Goal: Transaction & Acquisition: Register for event/course

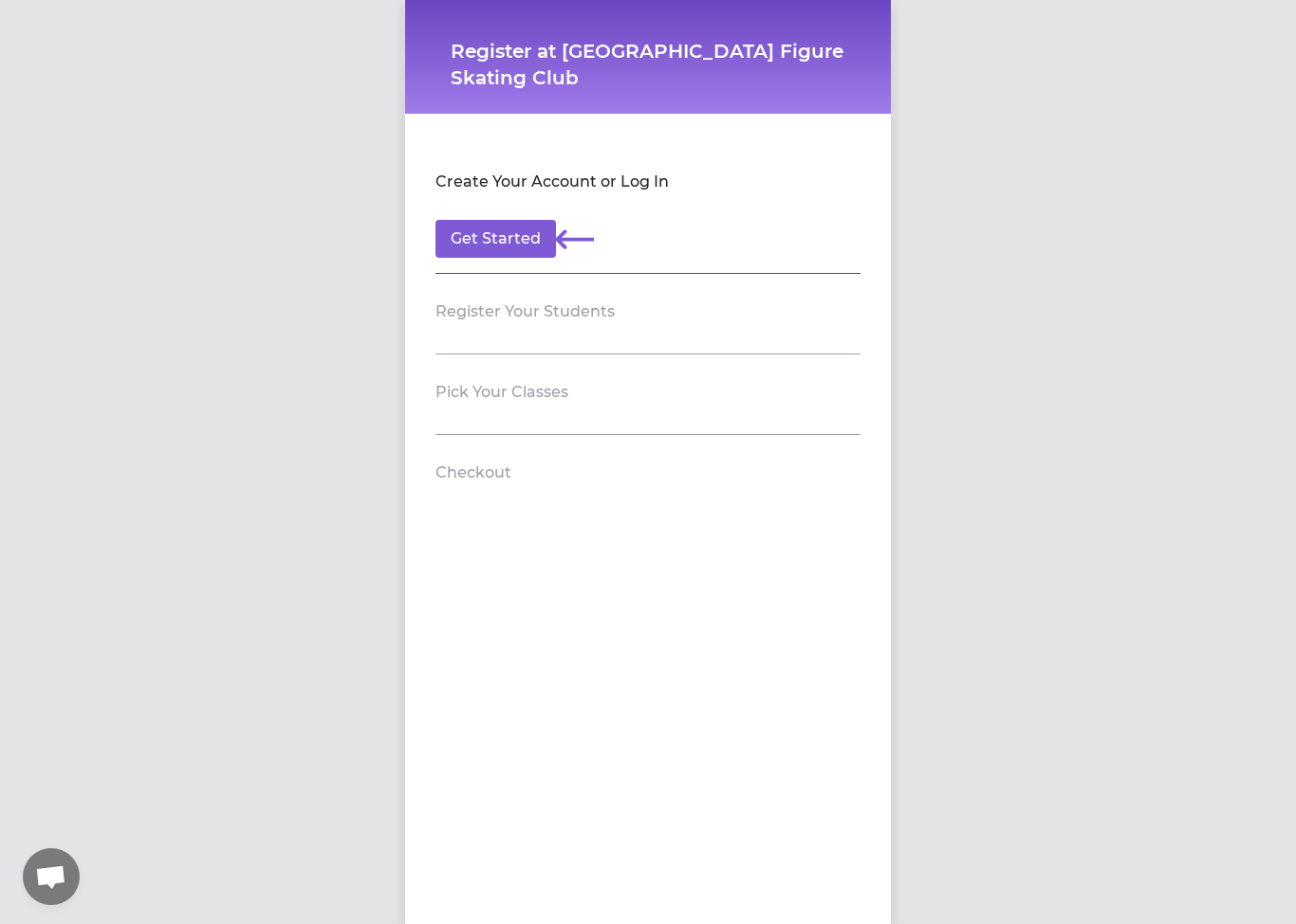
click at [525, 175] on h2 "Create Your Account or Log In" at bounding box center [552, 182] width 234 height 23
click at [640, 199] on section "Create Your Account or Log In Get Started" at bounding box center [647, 209] width 425 height 130
click at [567, 217] on section "Create Your Account or Log In Get Started" at bounding box center [647, 209] width 425 height 130
click at [550, 240] on button "Get Started" at bounding box center [495, 239] width 121 height 38
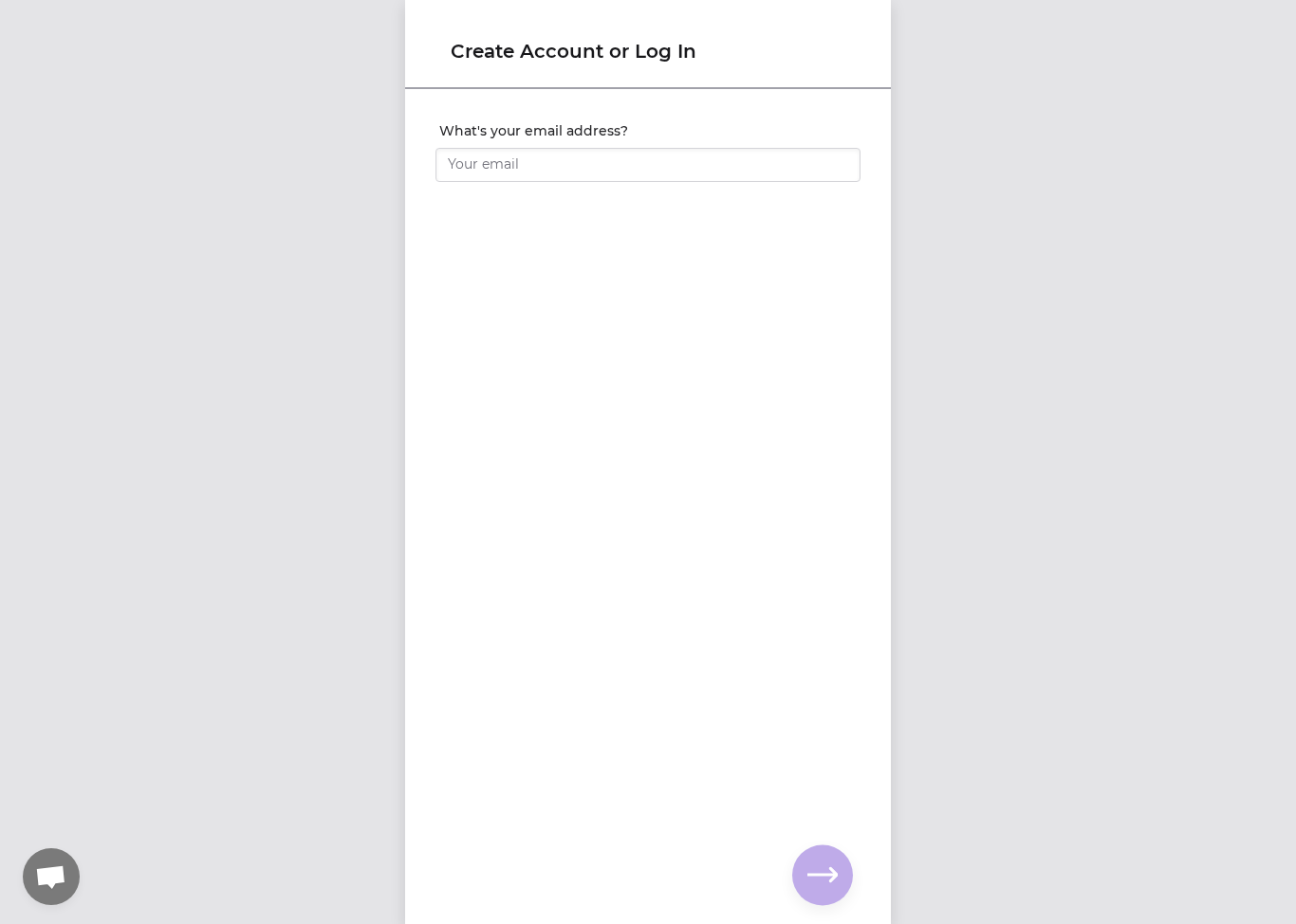
click at [715, 166] on input "What's your email address?" at bounding box center [647, 165] width 425 height 34
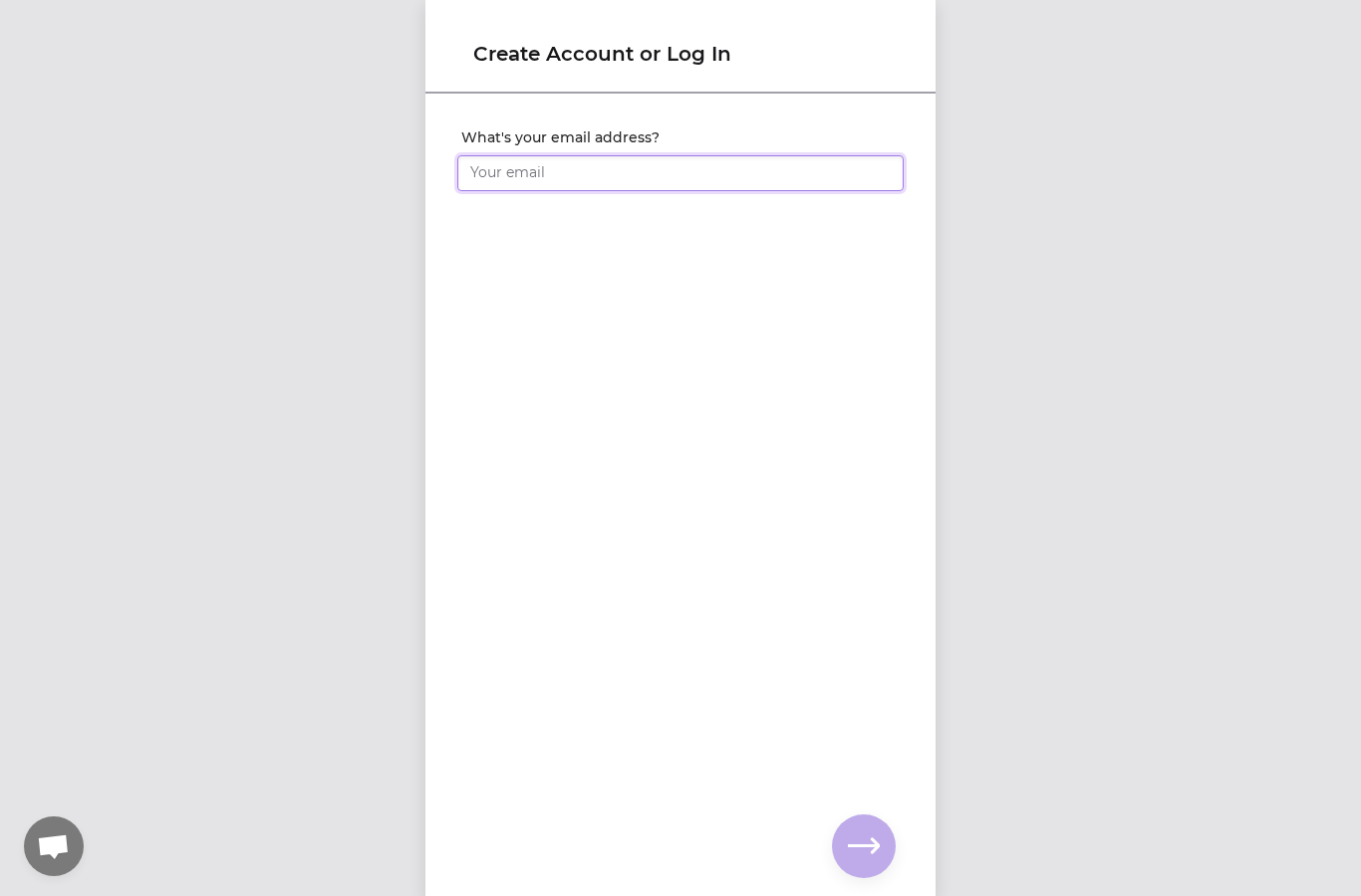
type input "m"
type input "[EMAIL_ADDRESS][DOMAIN_NAME]"
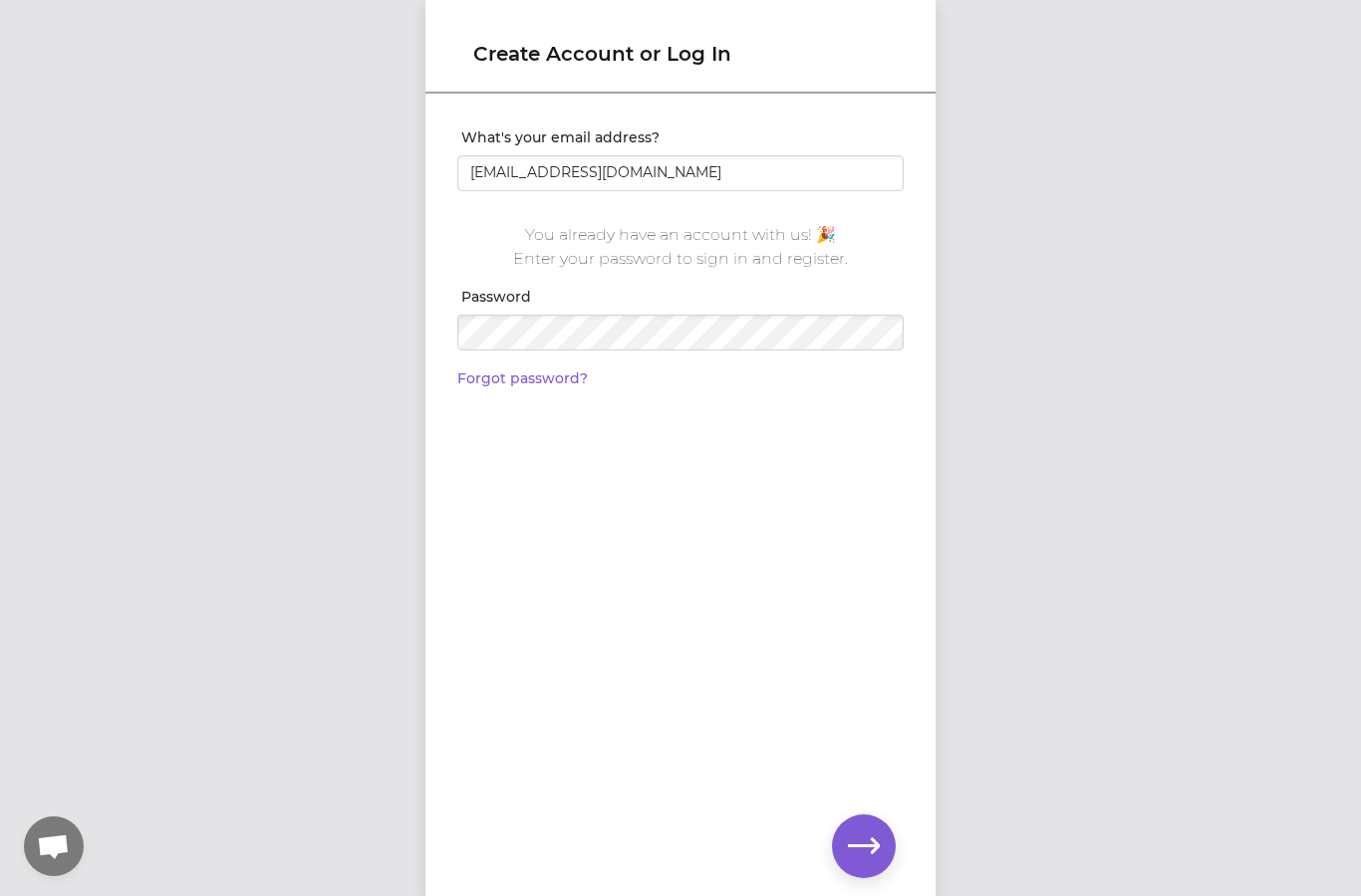
click at [882, 845] on button "button" at bounding box center [864, 847] width 64 height 64
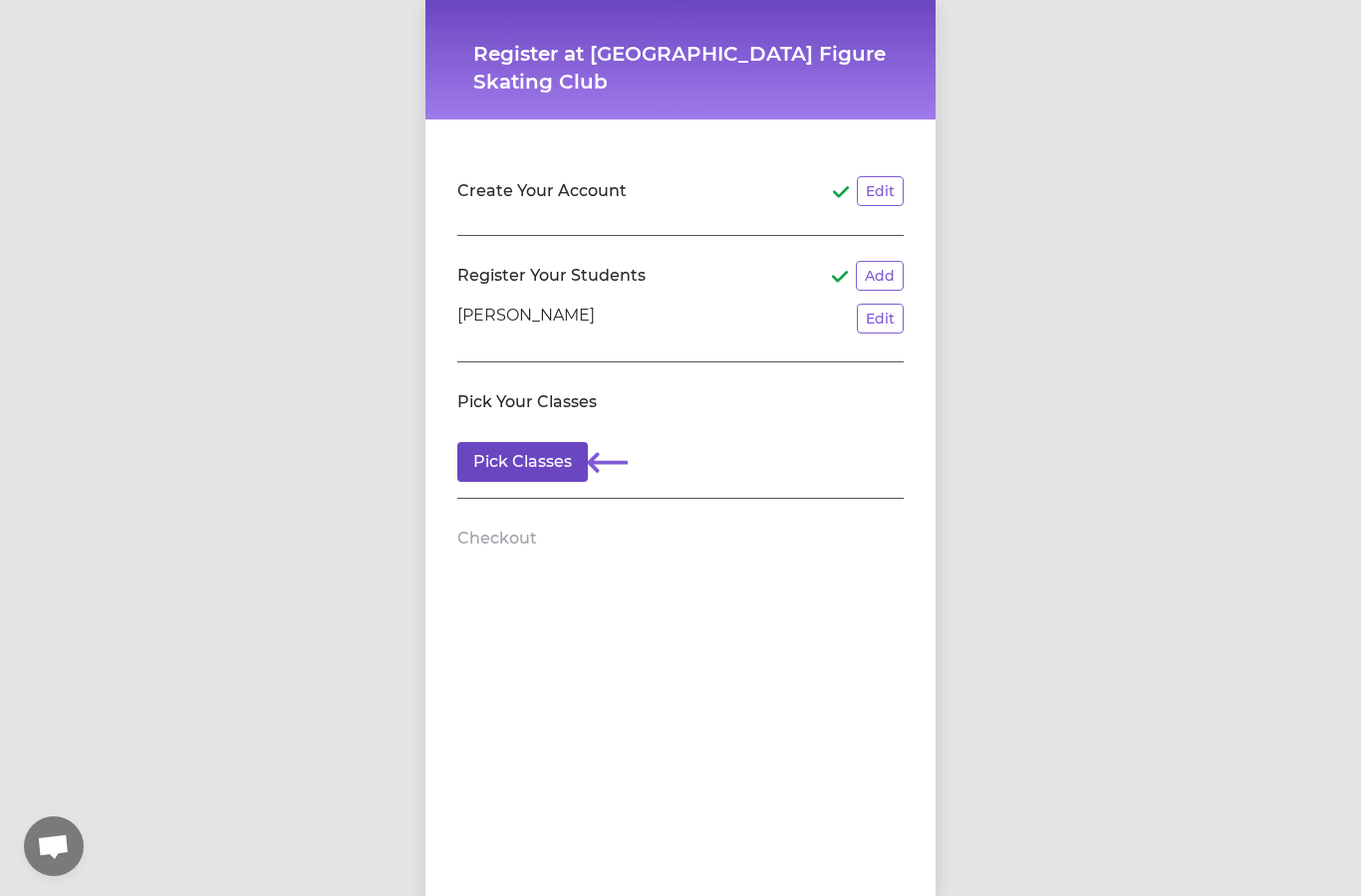
click at [554, 465] on button "Pick Classes" at bounding box center [522, 462] width 131 height 40
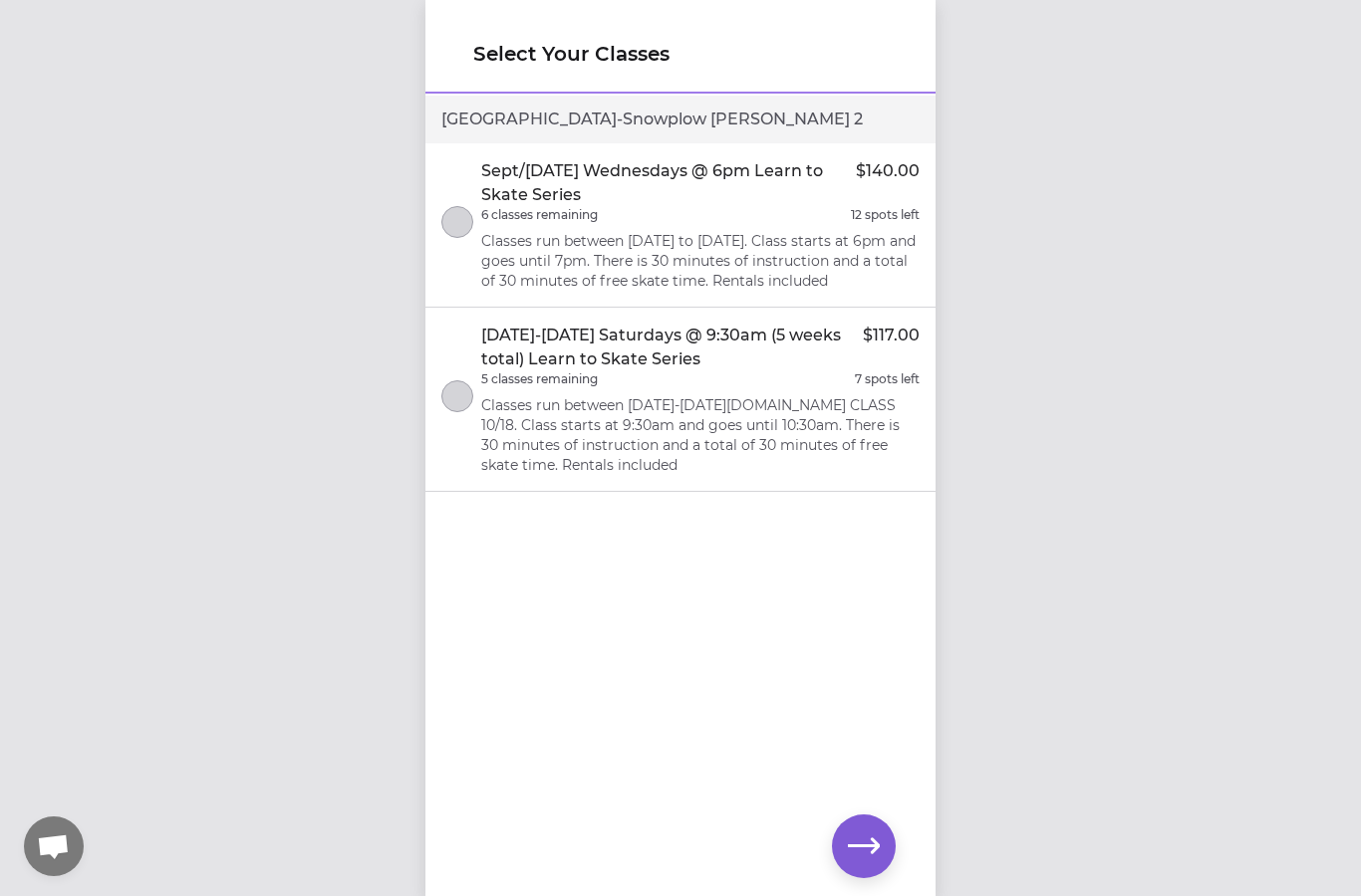
click at [460, 400] on button "select class" at bounding box center [457, 396] width 32 height 32
click at [875, 853] on icon "button" at bounding box center [864, 847] width 32 height 32
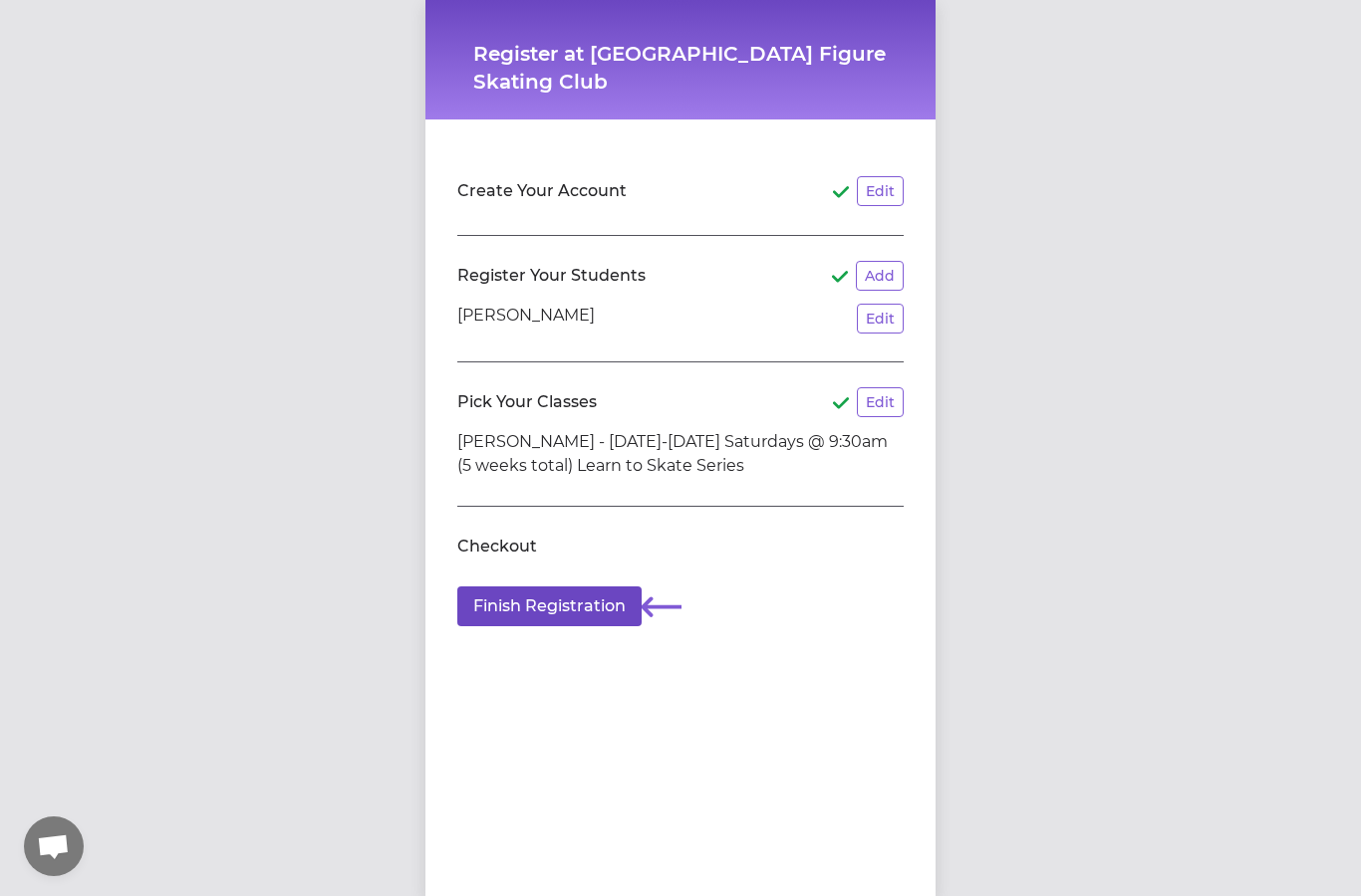
click at [579, 605] on button "Finish Registration" at bounding box center [549, 607] width 185 height 40
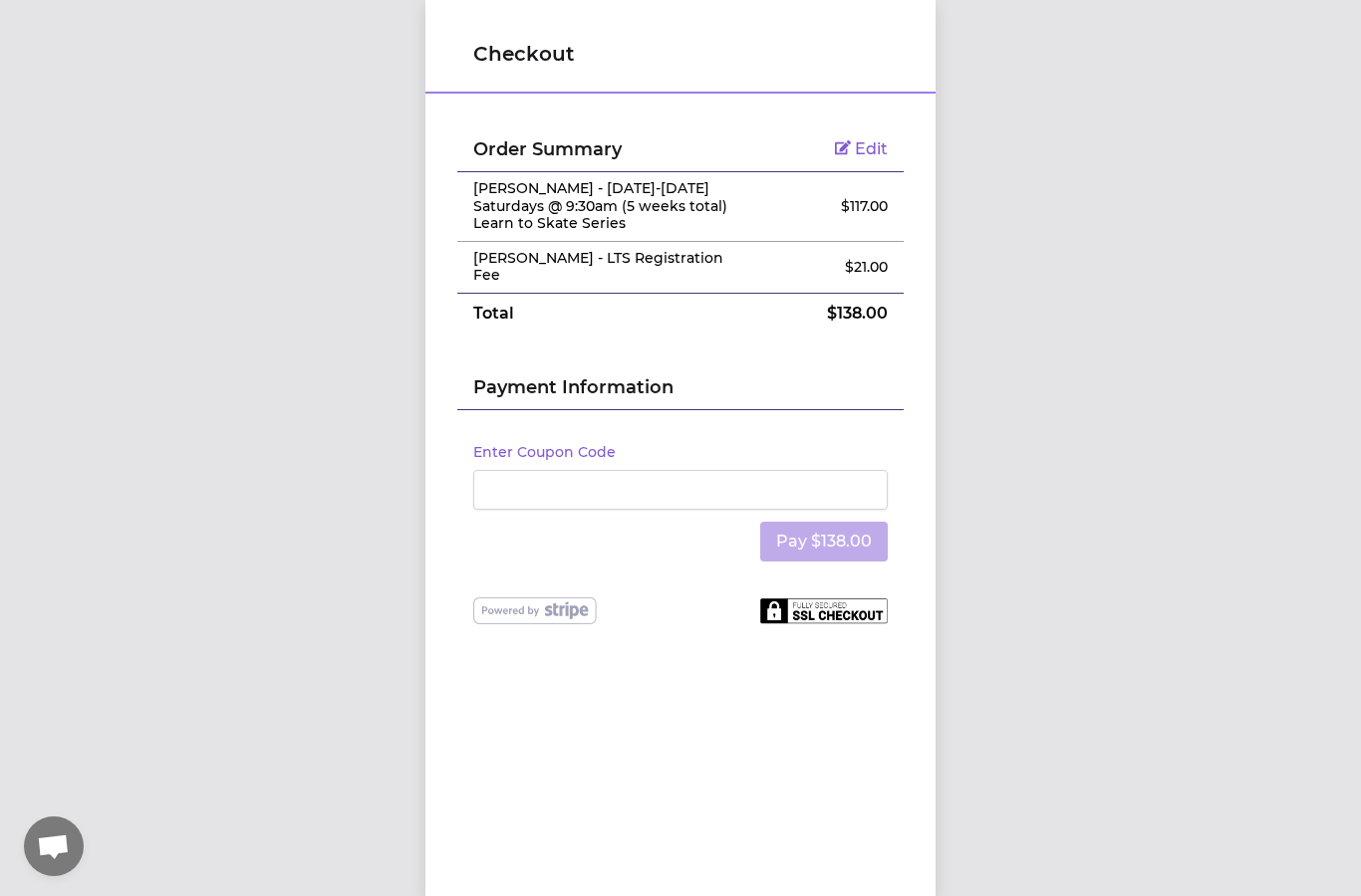
click at [629, 499] on div at bounding box center [680, 490] width 414 height 40
click at [763, 729] on div "Order Summary Edit [PERSON_NAME] - [DATE]-[DATE] Saturdays @ 9:30am (5 weeks to…" at bounding box center [680, 463] width 510 height 734
click at [855, 536] on button "Pay $138.00" at bounding box center [824, 542] width 128 height 40
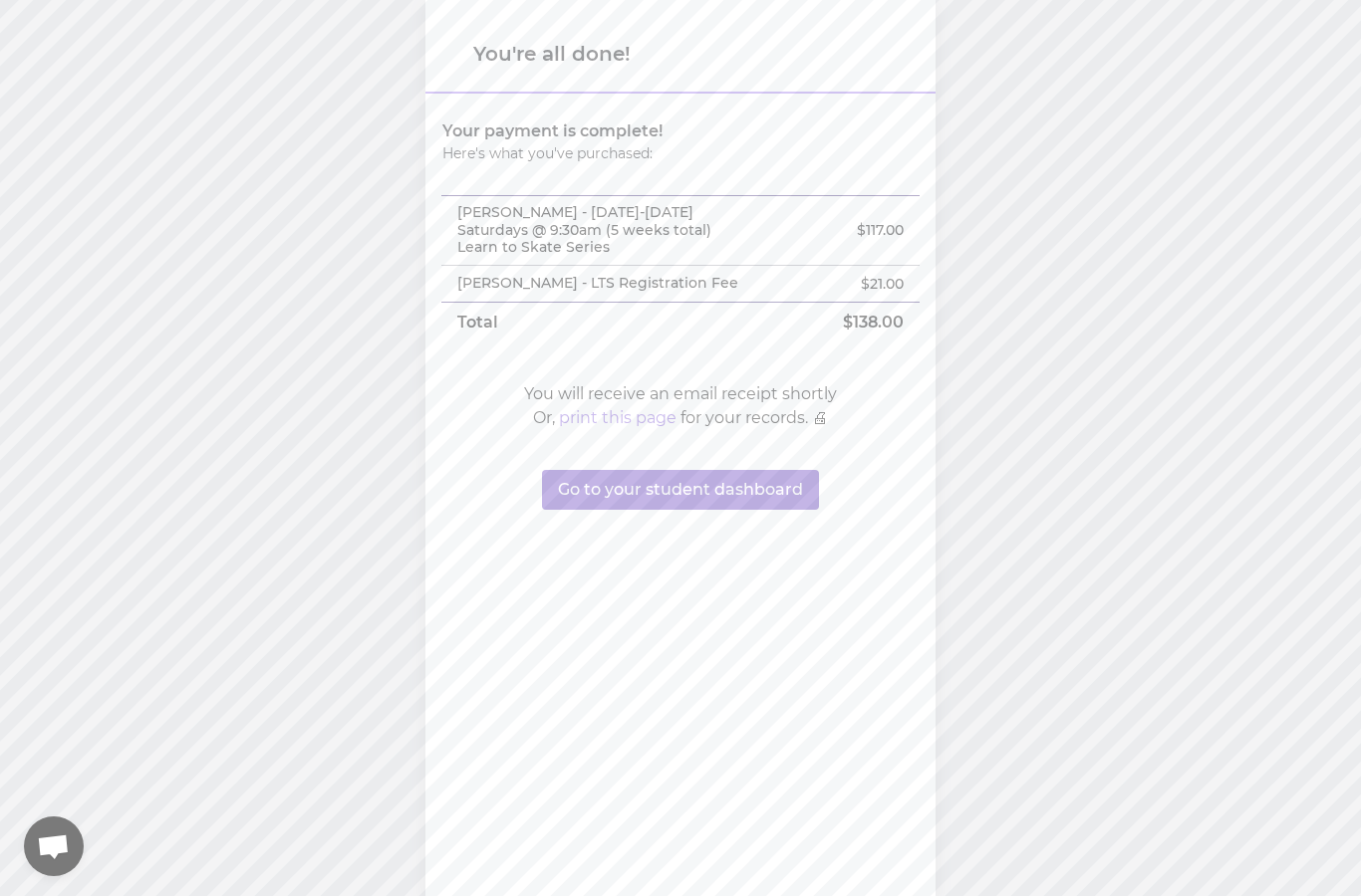
click at [717, 501] on button "Go to your student dashboard" at bounding box center [680, 490] width 277 height 40
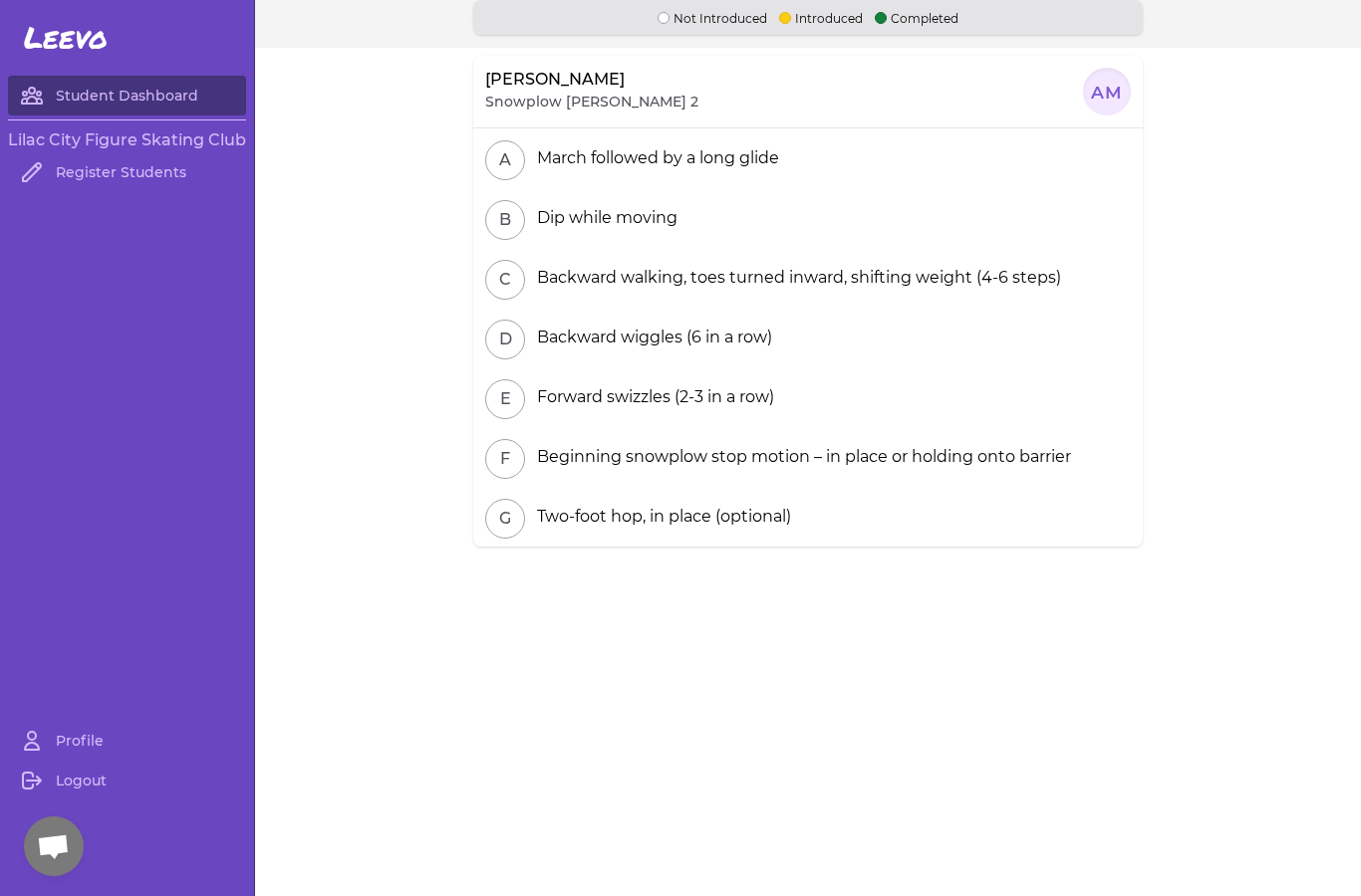
click at [559, 198] on div "B Dip while moving" at bounding box center [807, 219] width 670 height 60
click at [606, 137] on div "A March followed by a long glide" at bounding box center [807, 159] width 670 height 60
click at [576, 190] on div "B Dip while moving" at bounding box center [807, 219] width 670 height 60
click at [658, 194] on div "B Dip while moving" at bounding box center [807, 219] width 670 height 60
click at [700, 187] on div "A March followed by a long glide" at bounding box center [807, 159] width 670 height 60
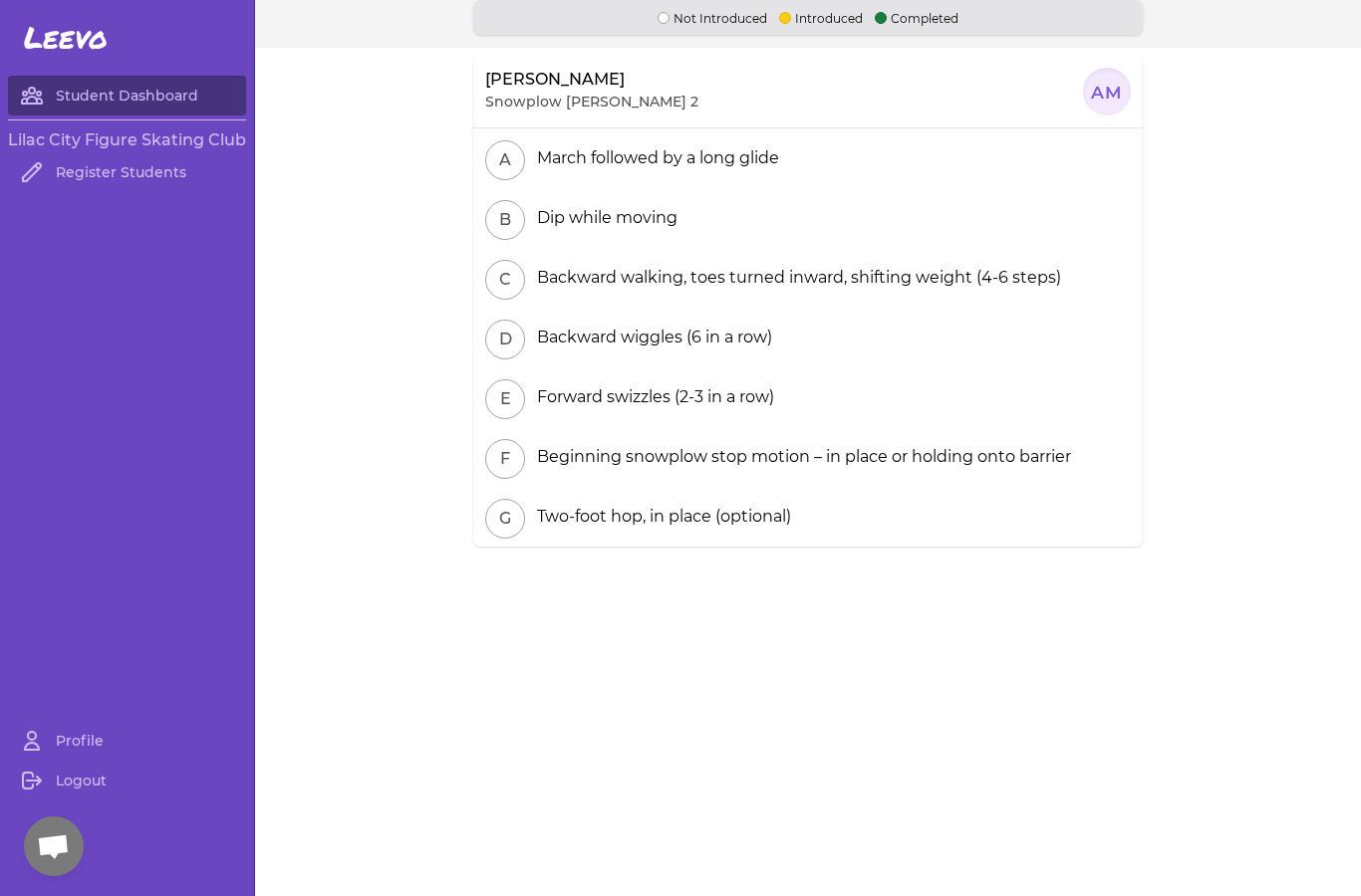
click at [631, 253] on div "C Backward walking, toes turned inward, shifting weight (4-6 steps)" at bounding box center [807, 278] width 670 height 60
click at [81, 736] on link "Profile" at bounding box center [127, 741] width 238 height 40
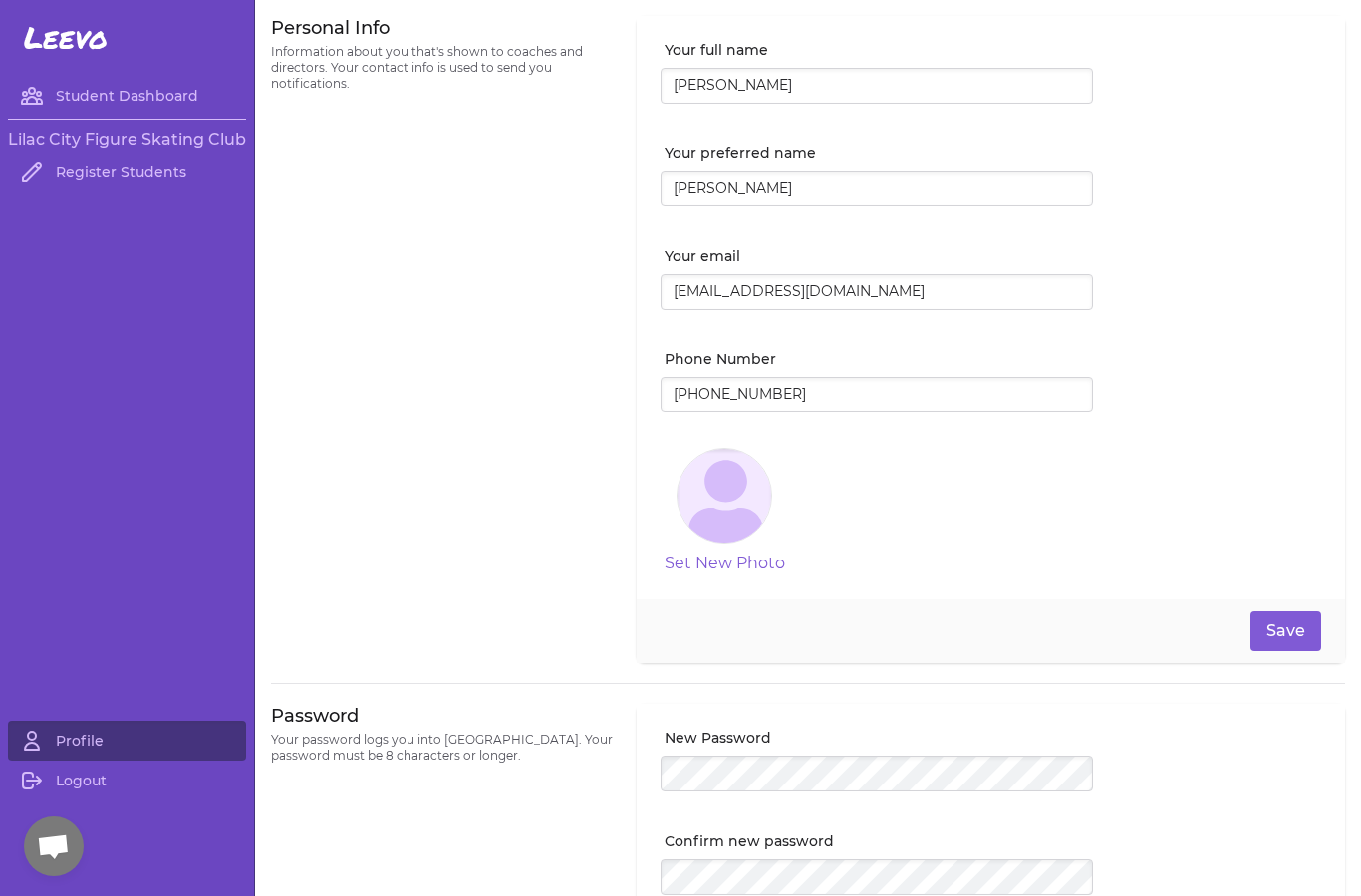
click at [141, 137] on h3 "Lilac City Figure Skating Club" at bounding box center [127, 141] width 238 height 24
click at [156, 139] on h3 "Lilac City Figure Skating Club" at bounding box center [127, 141] width 238 height 24
click at [103, 776] on link "Logout" at bounding box center [127, 781] width 238 height 40
